Goal: Task Accomplishment & Management: Manage account settings

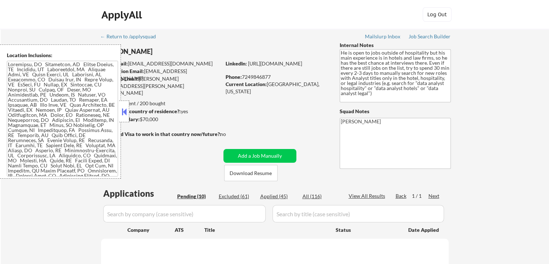
select select ""pending""
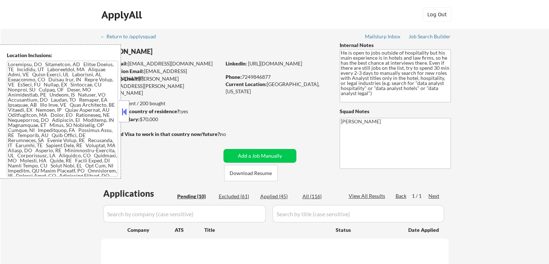
select select ""pending""
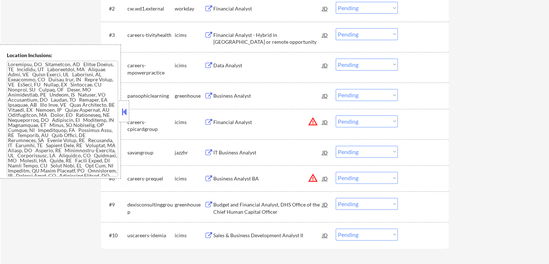
scroll to position [289, 0]
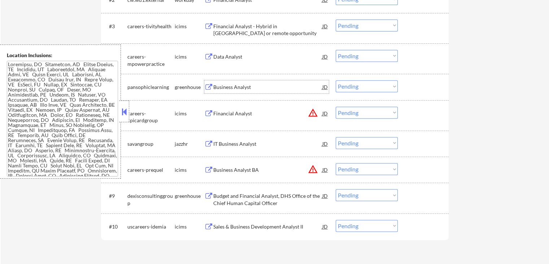
click at [224, 87] on div "Business Analyst" at bounding box center [267, 86] width 109 height 7
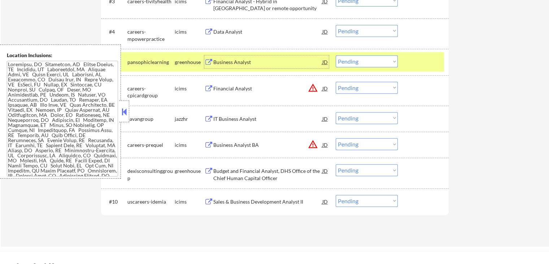
scroll to position [325, 0]
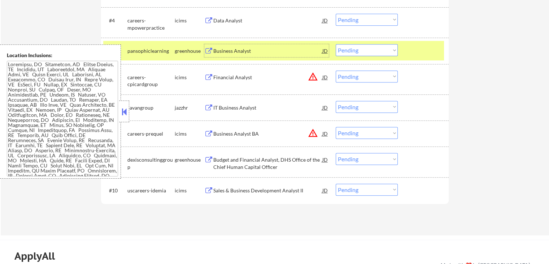
click at [234, 109] on div "IT Business Analyst" at bounding box center [267, 107] width 109 height 7
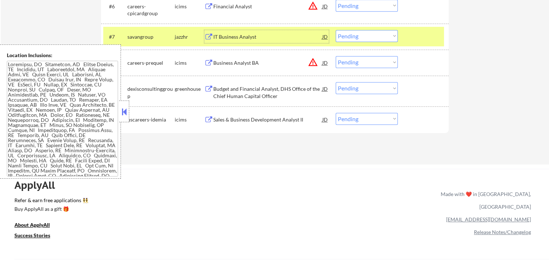
scroll to position [397, 0]
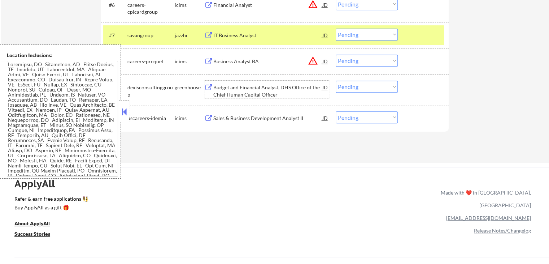
click at [245, 91] on div "Budget and Financial Analyst, DHS Office of the Chief Human Capital Officer" at bounding box center [267, 91] width 109 height 14
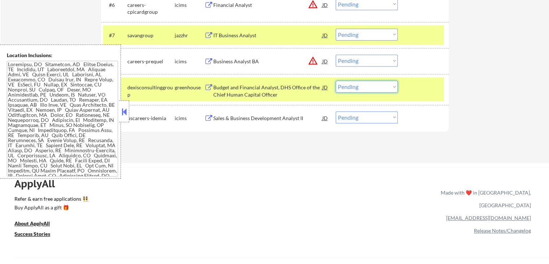
click at [376, 83] on select "Choose an option... Pending Applied Excluded (Questions) Excluded (Expired) Exc…" at bounding box center [367, 87] width 62 height 12
click at [336, 81] on select "Choose an option... Pending Applied Excluded (Questions) Excluded (Expired) Exc…" at bounding box center [367, 87] width 62 height 12
select select ""pending""
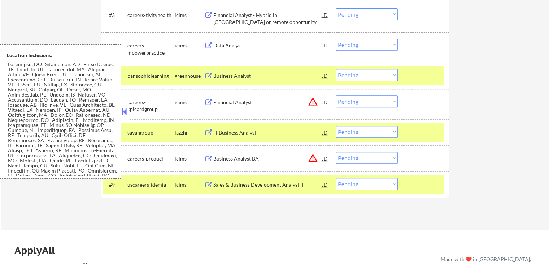
scroll to position [289, 0]
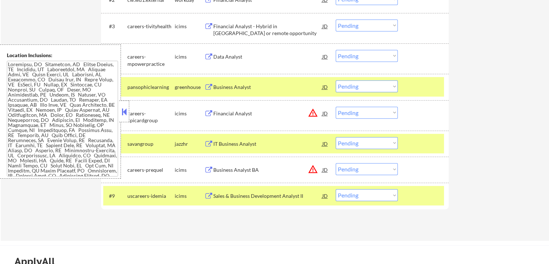
click at [358, 86] on select "Choose an option... Pending Applied Excluded (Questions) Excluded (Expired) Exc…" at bounding box center [367, 86] width 62 height 12
click at [336, 80] on select "Choose an option... Pending Applied Excluded (Questions) Excluded (Expired) Exc…" at bounding box center [367, 86] width 62 height 12
select select ""pending""
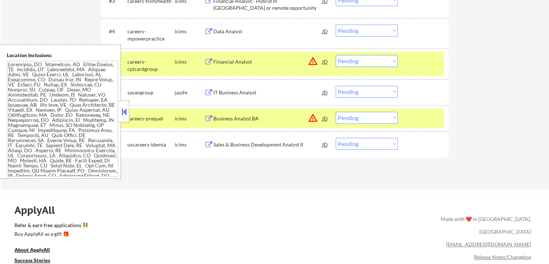
scroll to position [325, 0]
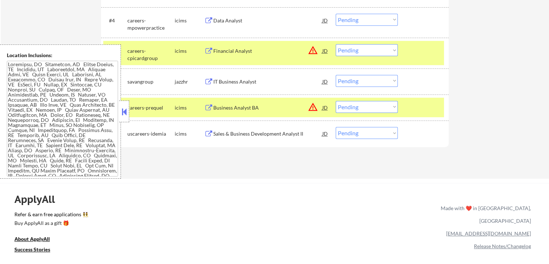
drag, startPoint x: 355, startPoint y: 81, endPoint x: 361, endPoint y: 86, distance: 7.7
click at [355, 81] on select "Choose an option... Pending Applied Excluded (Questions) Excluded (Expired) Exc…" at bounding box center [367, 81] width 62 height 12
click at [336, 75] on select "Choose an option... Pending Applied Excluded (Questions) Excluded (Expired) Exc…" at bounding box center [367, 81] width 62 height 12
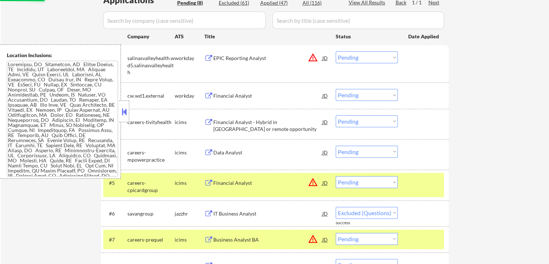
scroll to position [181, 0]
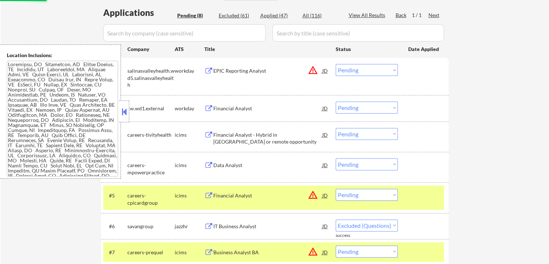
select select ""pending""
click at [235, 71] on div "EPIC Reporting Analyst" at bounding box center [267, 70] width 109 height 7
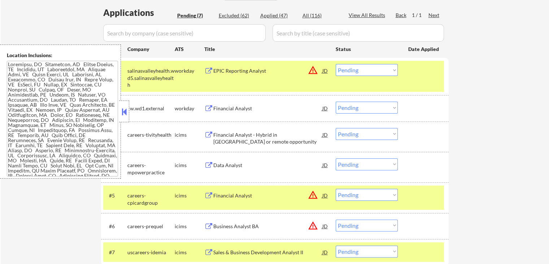
click at [237, 109] on div "Financial Analyst" at bounding box center [267, 108] width 109 height 7
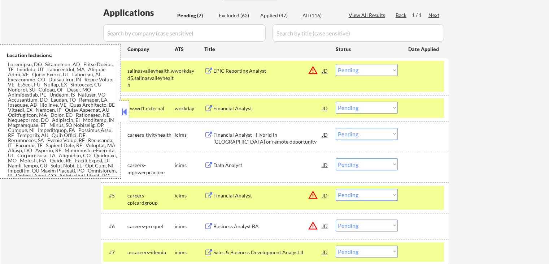
click at [243, 132] on div "Financial Analyst - Hybrid in [GEOGRAPHIC_DATA] or remote opportunity" at bounding box center [267, 138] width 109 height 14
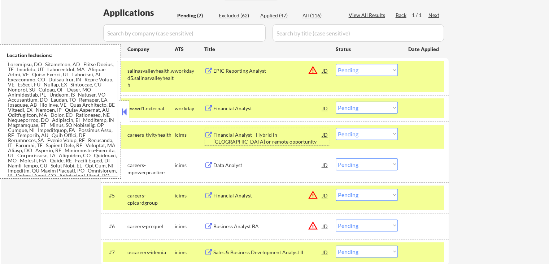
click at [368, 72] on select "Choose an option... Pending Applied Excluded (Questions) Excluded (Expired) Exc…" at bounding box center [367, 70] width 62 height 12
select select ""excluded__location_""
click at [336, 64] on select "Choose an option... Pending Applied Excluded (Questions) Excluded (Expired) Exc…" at bounding box center [367, 70] width 62 height 12
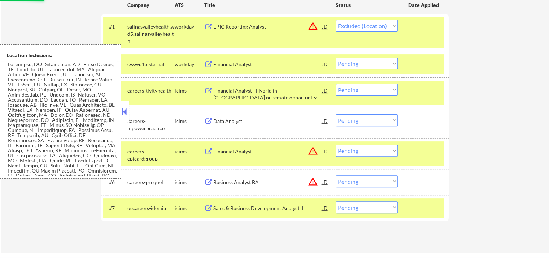
scroll to position [289, 0]
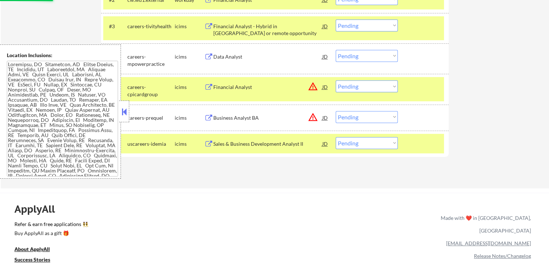
click at [365, 88] on select "Choose an option... Pending Applied Excluded (Questions) Excluded (Expired) Exc…" at bounding box center [367, 86] width 62 height 12
select select ""excluded__location_""
click at [336, 80] on select "Choose an option... Pending Applied Excluded (Questions) Excluded (Expired) Exc…" at bounding box center [367, 86] width 62 height 12
drag, startPoint x: 364, startPoint y: 116, endPoint x: 367, endPoint y: 121, distance: 5.5
click at [364, 116] on select "Choose an option... Pending Applied Excluded (Questions) Excluded (Expired) Exc…" at bounding box center [367, 117] width 62 height 12
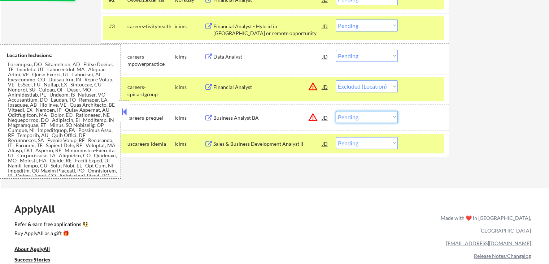
select select ""excluded__location_""
click at [336, 111] on select "Choose an option... Pending Applied Excluded (Questions) Excluded (Expired) Exc…" at bounding box center [367, 117] width 62 height 12
select select ""pending""
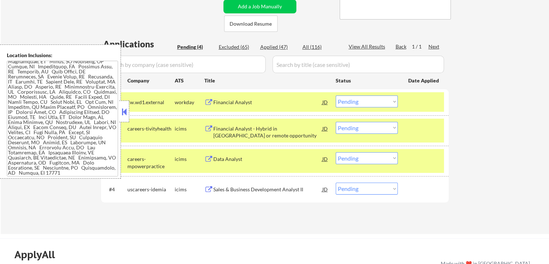
scroll to position [181, 0]
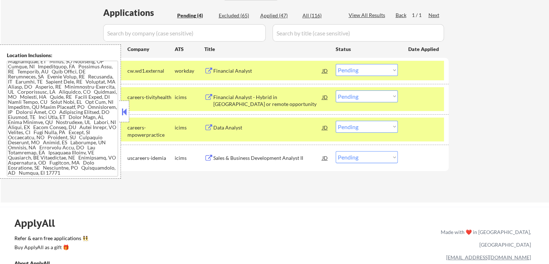
click at [363, 96] on select "Choose an option... Pending Applied Excluded (Questions) Excluded (Expired) Exc…" at bounding box center [367, 96] width 62 height 12
select select ""excluded__other_""
click at [336, 90] on select "Choose an option... Pending Applied Excluded (Questions) Excluded (Expired) Exc…" at bounding box center [367, 96] width 62 height 12
click at [368, 73] on select "Choose an option... Pending Applied Excluded (Questions) Excluded (Expired) Exc…" at bounding box center [367, 70] width 62 height 12
select select ""applied""
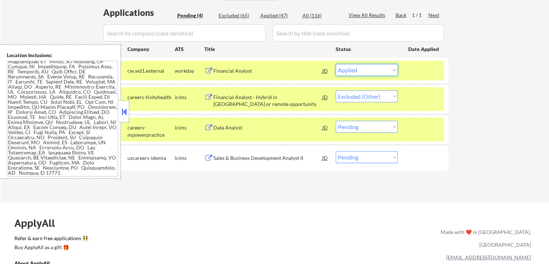
click at [336, 64] on select "Choose an option... Pending Applied Excluded (Questions) Excluded (Expired) Exc…" at bounding box center [367, 70] width 62 height 12
click at [226, 129] on div "Data Analyst" at bounding box center [267, 127] width 109 height 7
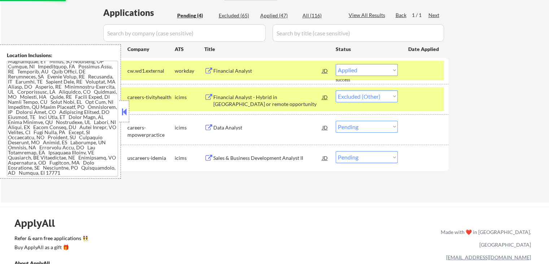
click at [234, 155] on div "Sales & Business Development Analyst II" at bounding box center [267, 157] width 109 height 7
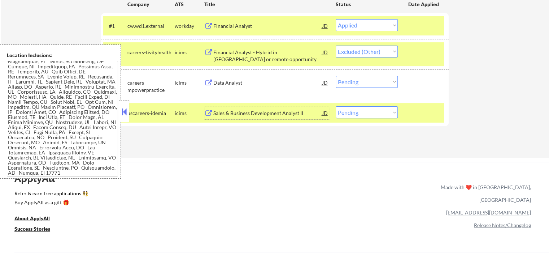
scroll to position [253, 0]
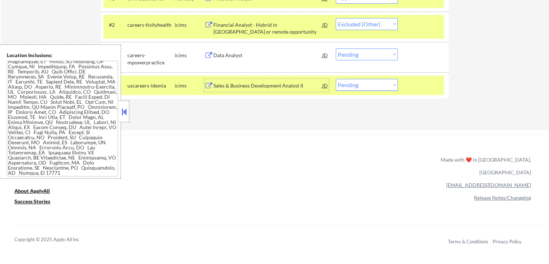
drag, startPoint x: 369, startPoint y: 55, endPoint x: 371, endPoint y: 58, distance: 3.7
click at [369, 55] on select "Choose an option... Pending Applied Excluded (Questions) Excluded (Expired) Exc…" at bounding box center [367, 54] width 62 height 12
select select ""excluded__other_""
click at [336, 48] on select "Choose an option... Pending Applied Excluded (Questions) Excluded (Expired) Exc…" at bounding box center [367, 54] width 62 height 12
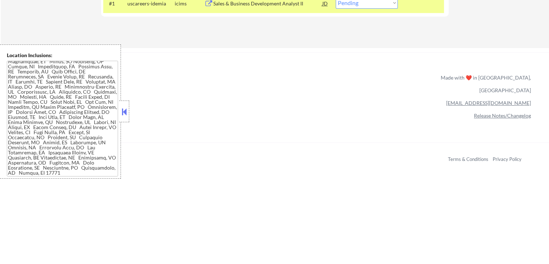
scroll to position [181, 0]
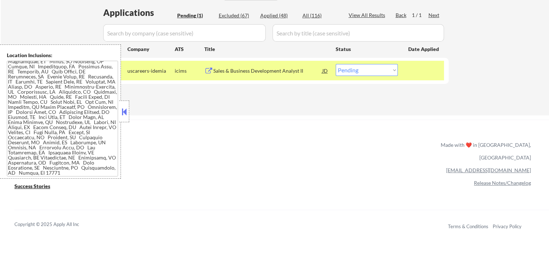
click at [358, 70] on select "Choose an option... Pending Applied Excluded (Questions) Excluded (Expired) Exc…" at bounding box center [367, 70] width 62 height 12
select select ""applied""
click at [336, 64] on select "Choose an option... Pending Applied Excluded (Questions) Excluded (Expired) Exc…" at bounding box center [367, 70] width 62 height 12
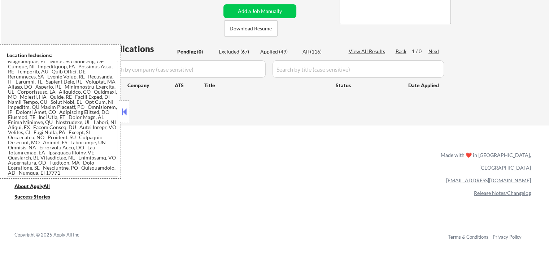
scroll to position [0, 0]
